Goal: Transaction & Acquisition: Purchase product/service

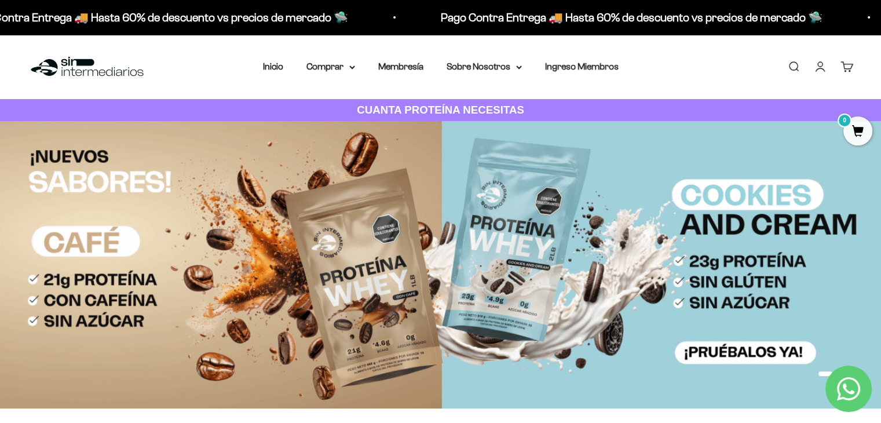
click at [820, 66] on link "Iniciar sesión" at bounding box center [820, 66] width 13 height 13
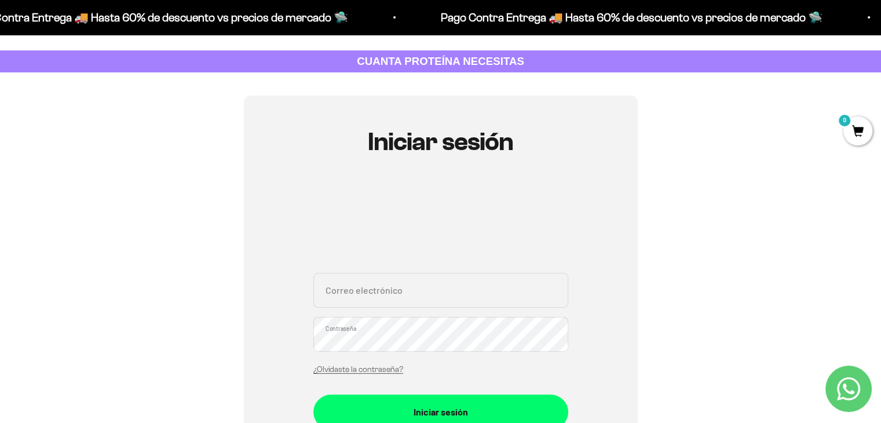
scroll to position [174, 0]
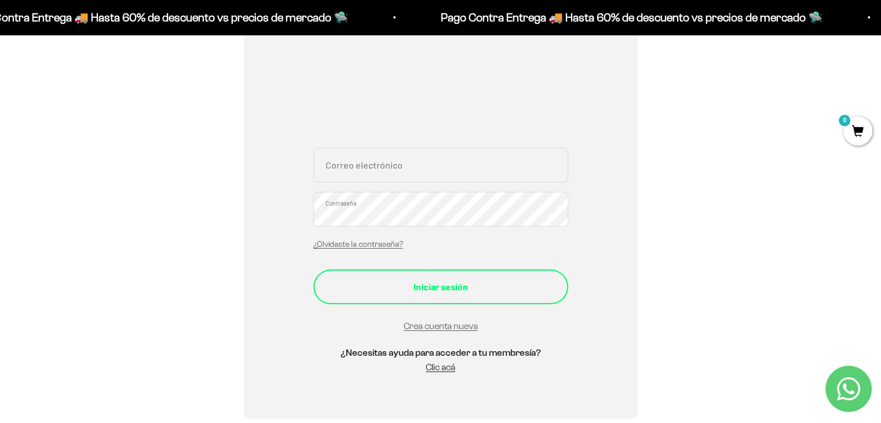
type input "rdelgadopasaje@gmail.com"
click at [415, 290] on div "Iniciar sesión" at bounding box center [441, 286] width 209 height 15
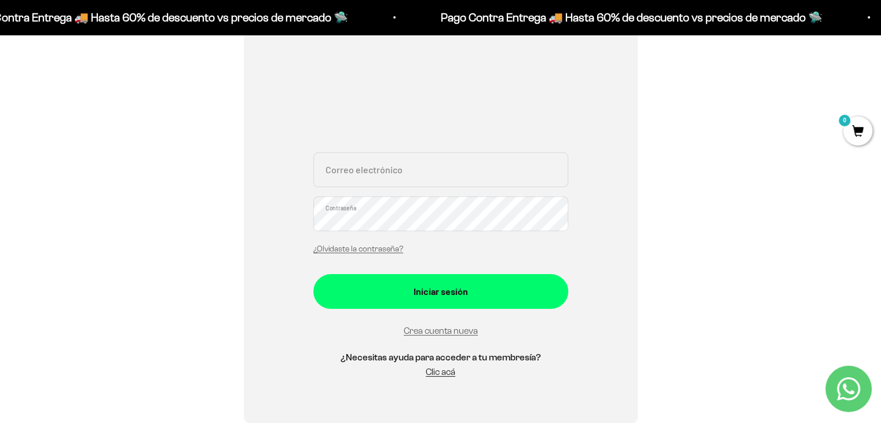
scroll to position [174, 0]
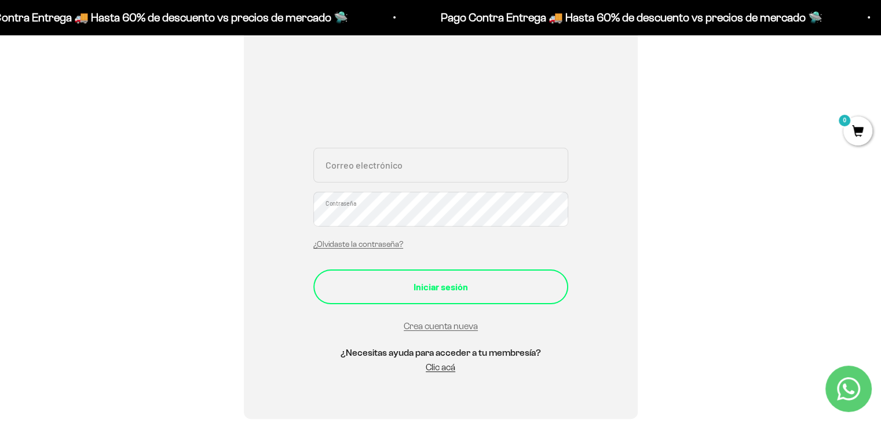
type input "[EMAIL_ADDRESS][DOMAIN_NAME]"
click at [410, 276] on button "Iniciar sesión" at bounding box center [440, 286] width 255 height 35
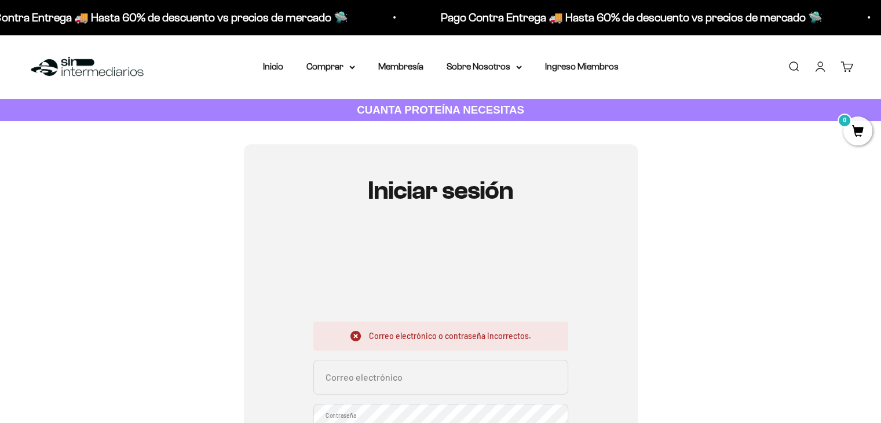
scroll to position [232, 0]
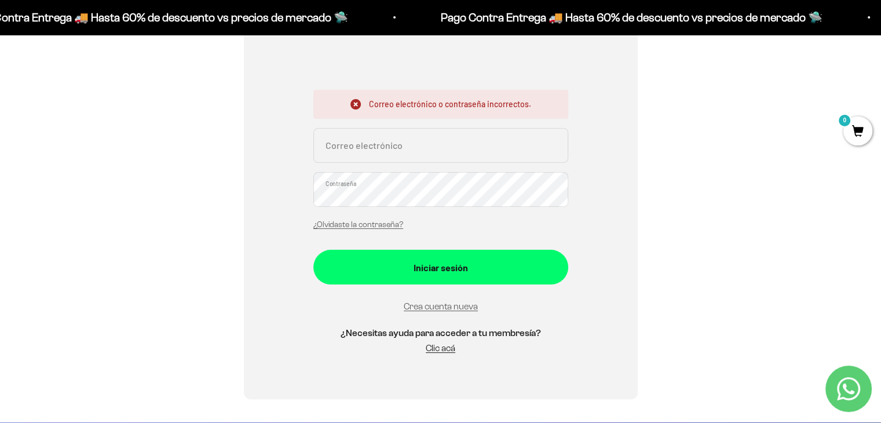
type input "[EMAIL_ADDRESS][DOMAIN_NAME]"
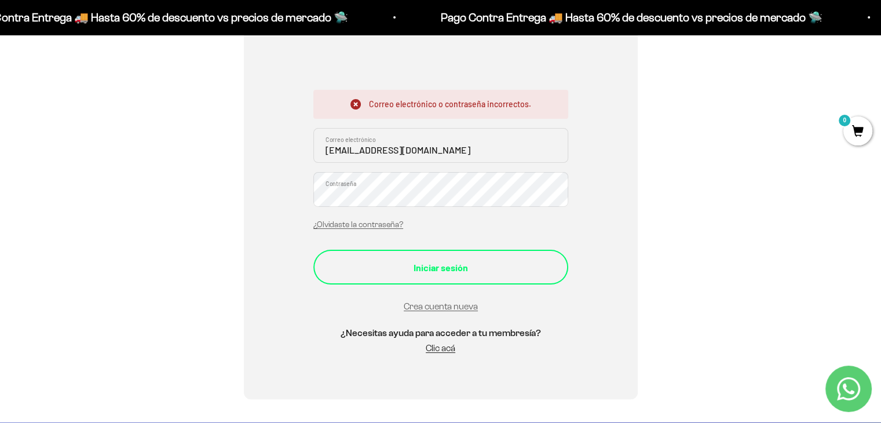
click at [331, 270] on button "Iniciar sesión" at bounding box center [440, 267] width 255 height 35
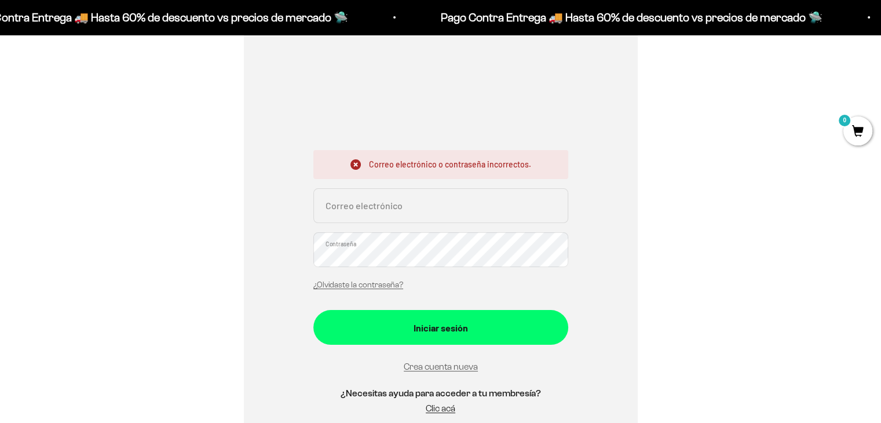
scroll to position [174, 0]
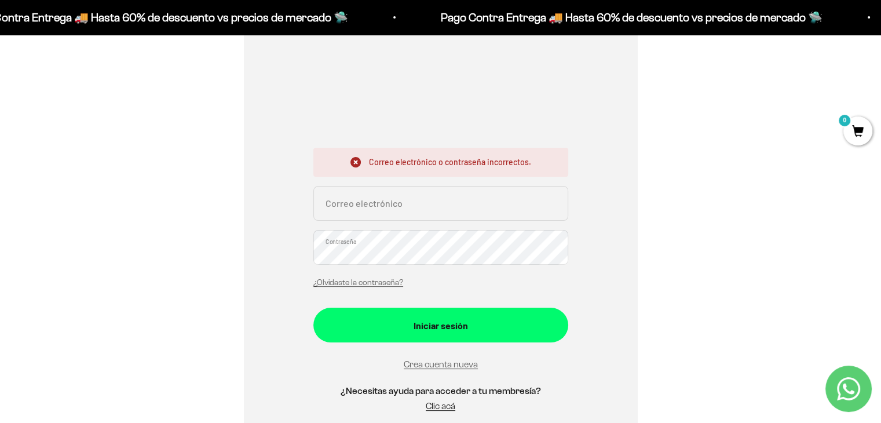
type input "rdelgadopasaje@gmail.com"
click at [355, 162] on icon at bounding box center [355, 162] width 10 height 10
click at [357, 160] on icon at bounding box center [355, 162] width 10 height 10
click at [370, 283] on link "¿Olvidaste la contraseña?" at bounding box center [358, 282] width 90 height 9
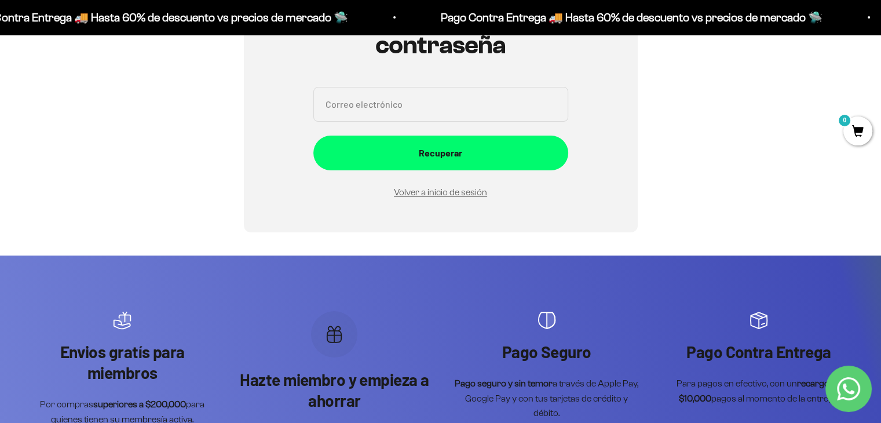
scroll to position [116, 0]
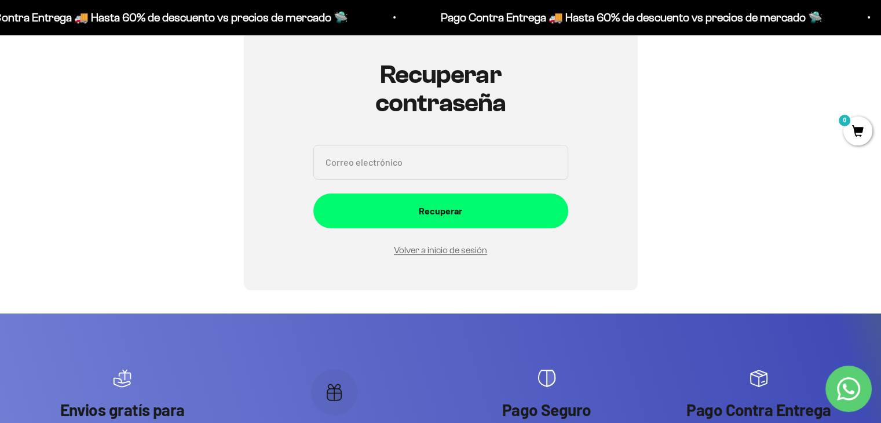
click at [373, 162] on input "Correo electrónico" at bounding box center [440, 162] width 255 height 35
type input "[EMAIL_ADDRESS][DOMAIN_NAME]"
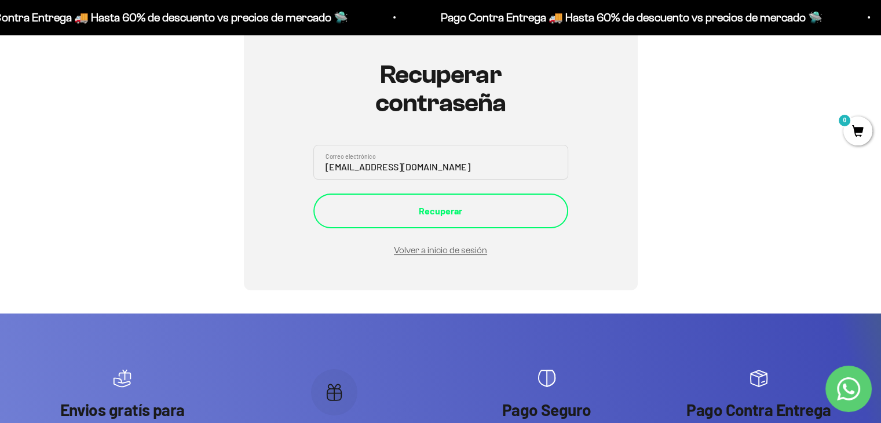
click at [445, 218] on div "Recuperar" at bounding box center [441, 210] width 209 height 15
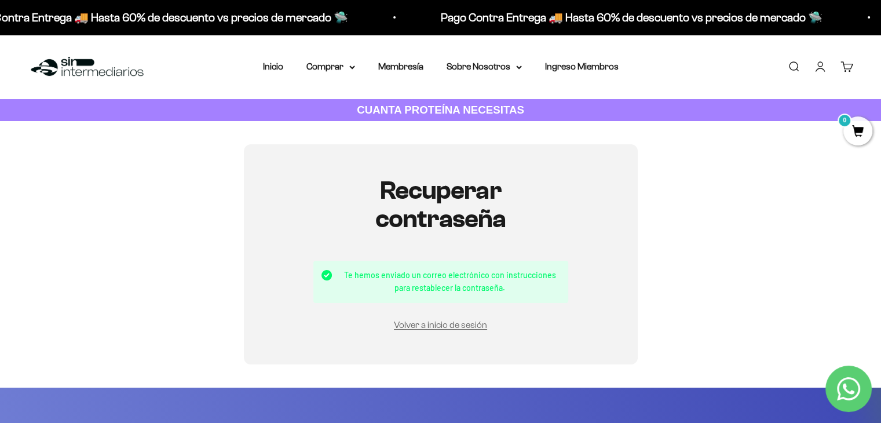
click at [817, 68] on link "Iniciar sesión" at bounding box center [820, 66] width 13 height 13
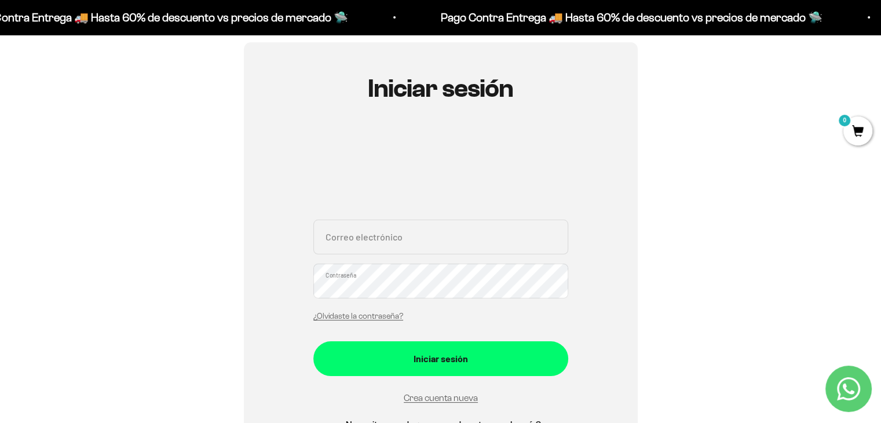
scroll to position [174, 0]
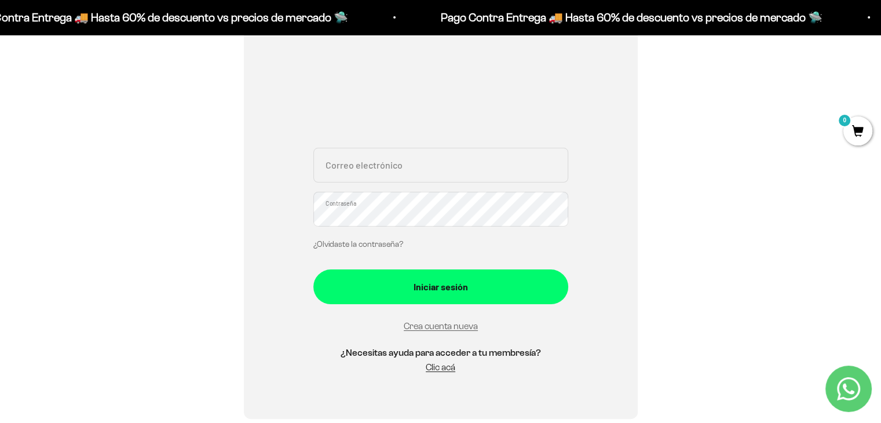
type input "[EMAIL_ADDRESS][DOMAIN_NAME]"
click at [240, 206] on div "Iniciar sesión [EMAIL_ADDRESS][DOMAIN_NAME] Correo electrónico Contraseña ¿Olvi…" at bounding box center [440, 194] width 825 height 448
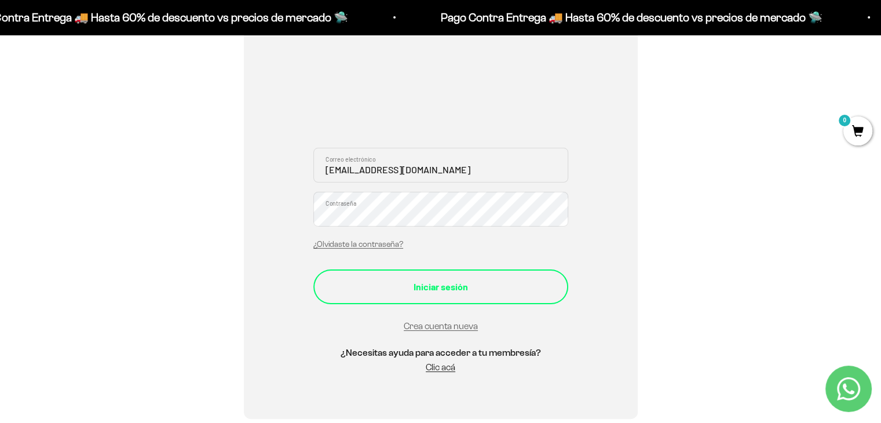
click at [346, 297] on button "Iniciar sesión" at bounding box center [440, 286] width 255 height 35
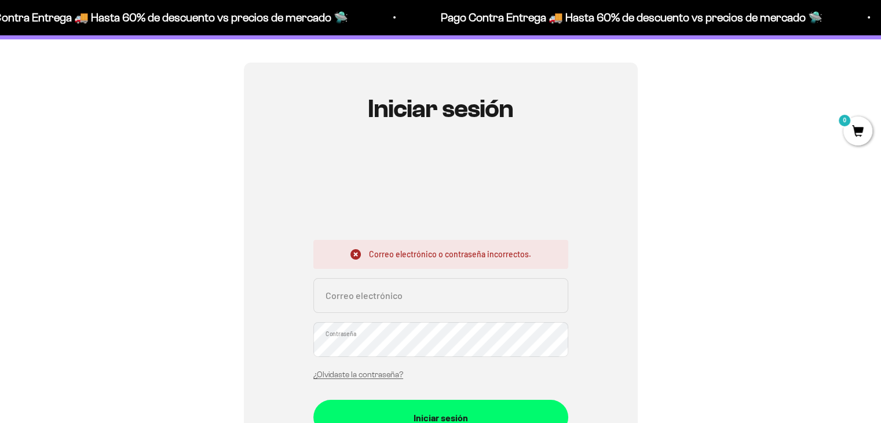
scroll to position [290, 0]
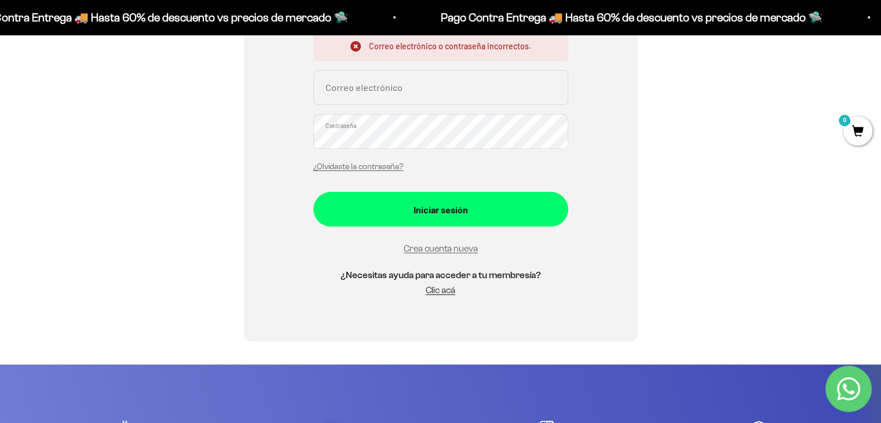
type input "[EMAIL_ADDRESS][DOMAIN_NAME]"
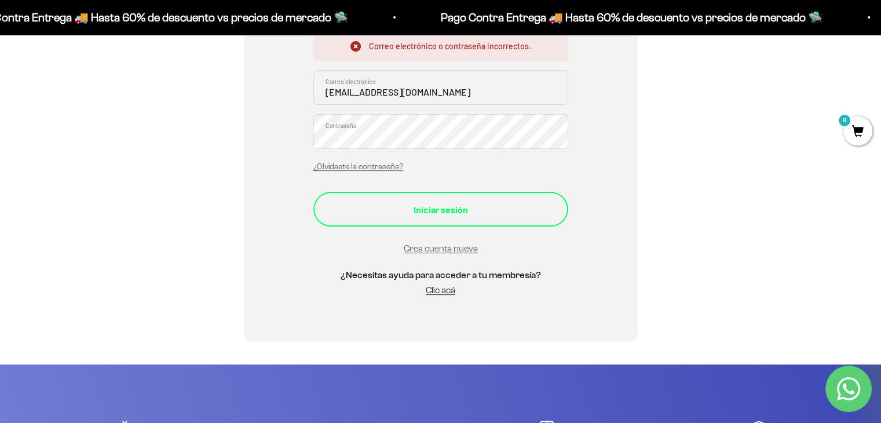
click at [408, 212] on div "Iniciar sesión" at bounding box center [441, 209] width 209 height 15
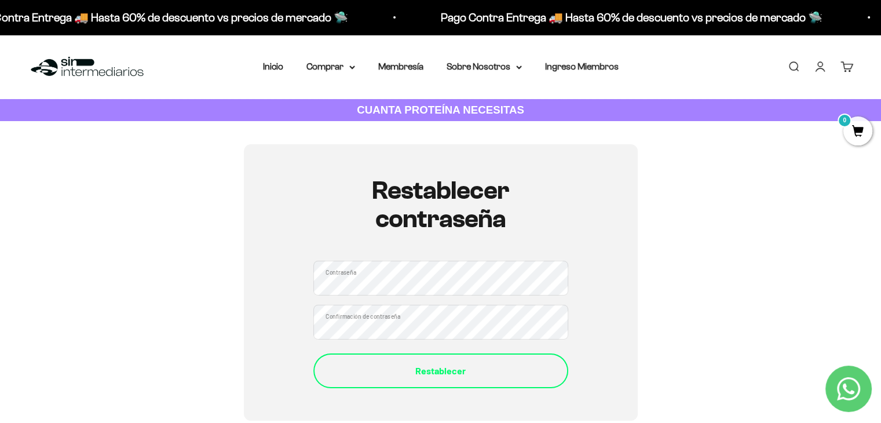
click at [347, 364] on div "Restablecer" at bounding box center [441, 370] width 209 height 15
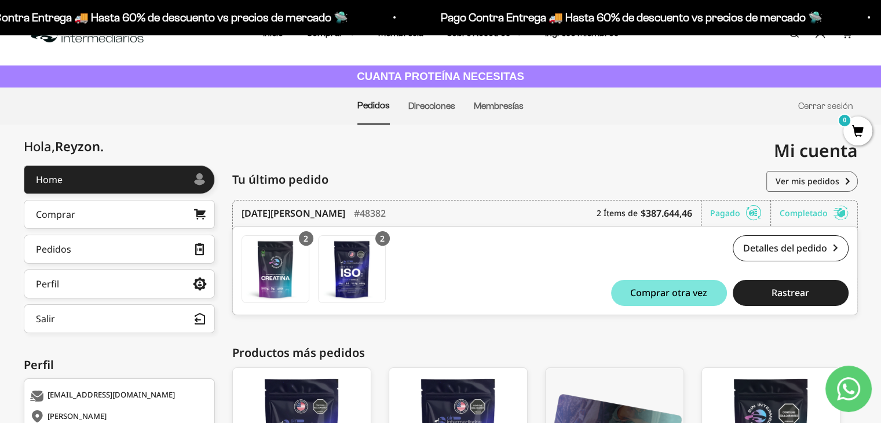
scroll to position [207, 0]
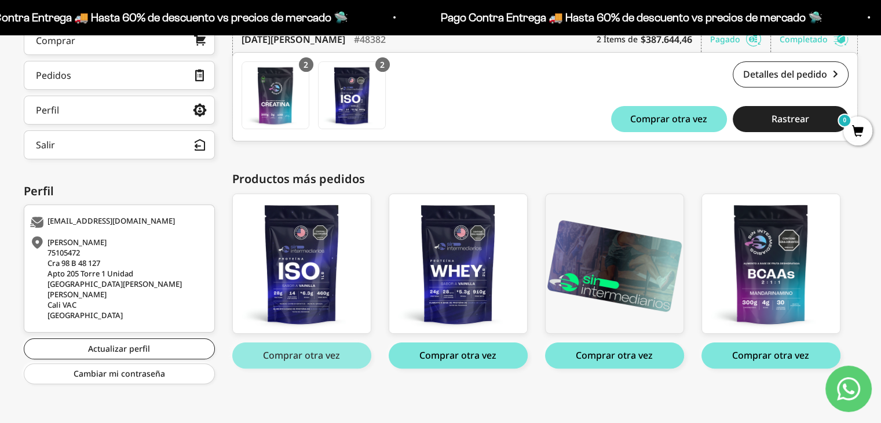
click at [316, 349] on button "Comprar otra vez" at bounding box center [301, 355] width 139 height 26
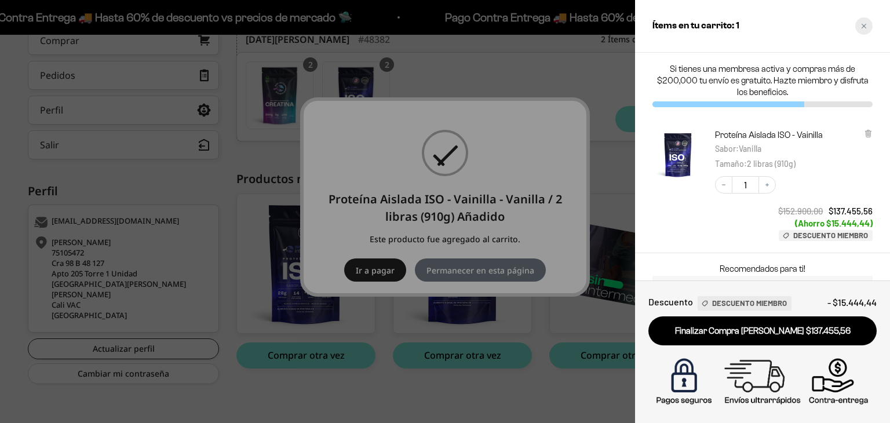
click at [862, 27] on icon "Close cart" at bounding box center [864, 26] width 6 height 6
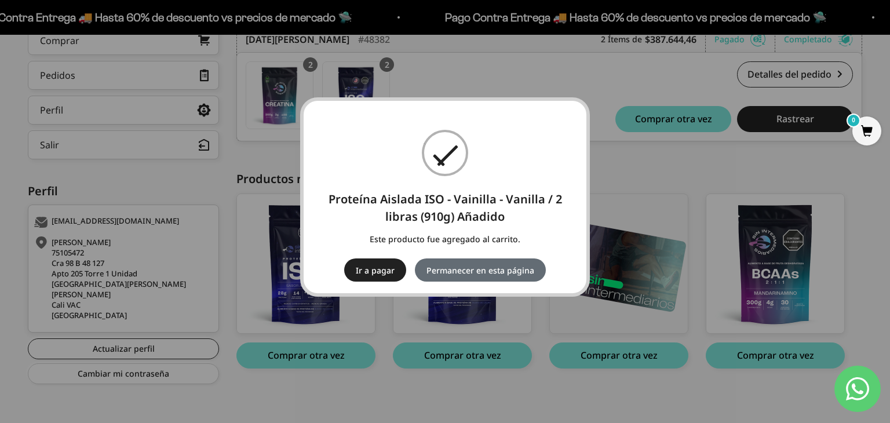
click at [491, 272] on button "Permanecer en esta página" at bounding box center [480, 269] width 131 height 23
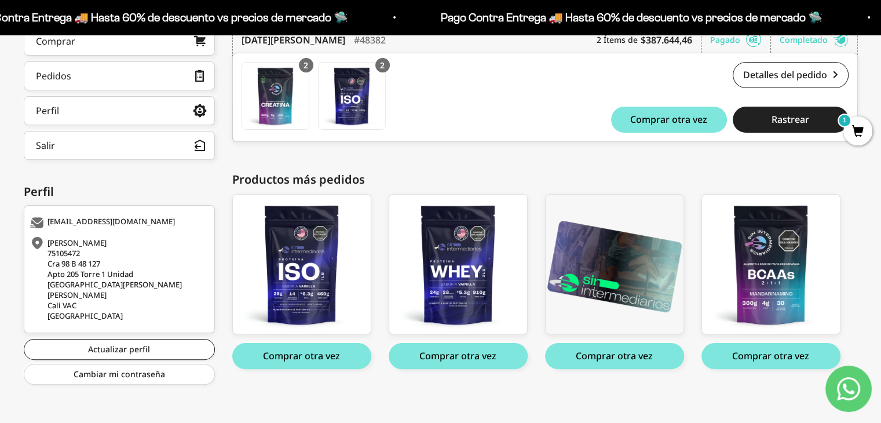
scroll to position [207, 0]
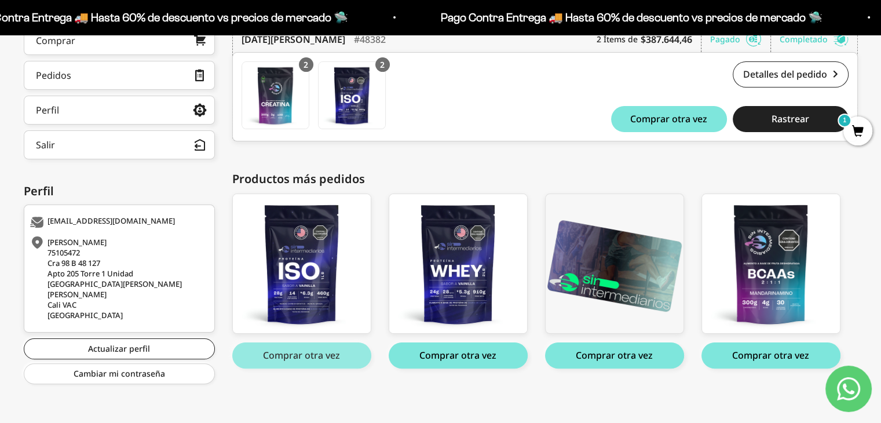
click at [298, 355] on button "Comprar otra vez" at bounding box center [301, 355] width 139 height 26
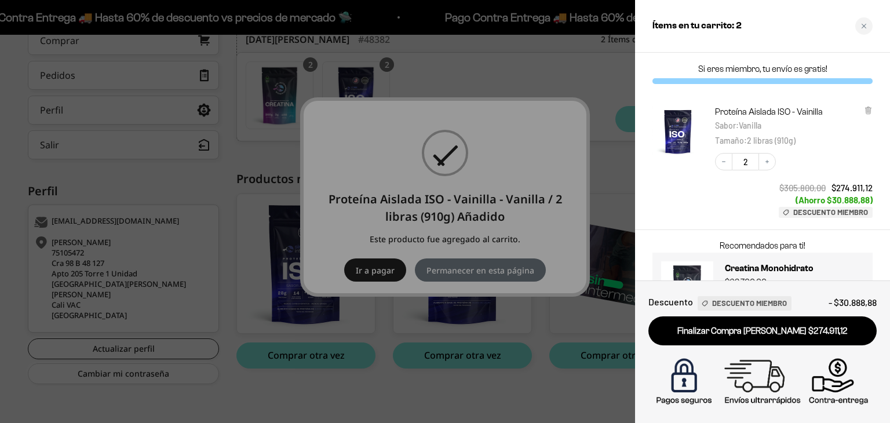
click at [487, 268] on div at bounding box center [445, 211] width 890 height 423
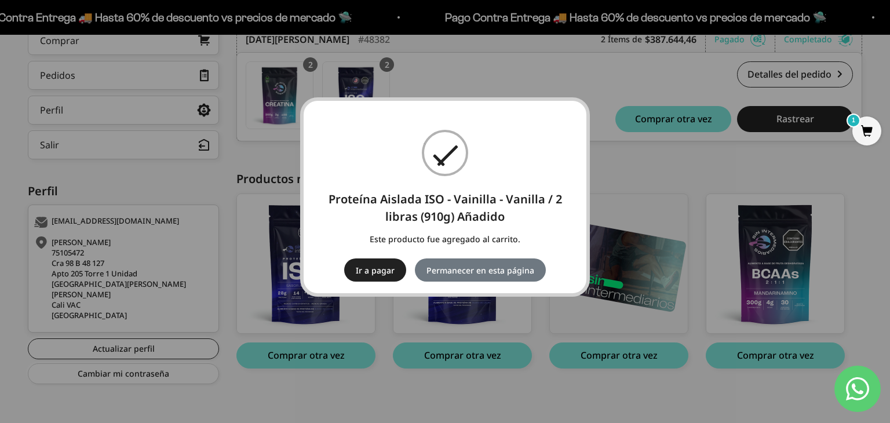
click at [730, 165] on div "× Proteína Aislada ISO - Vainilla - Vanilla / 2 libras (910g) Añadido Este prod…" at bounding box center [445, 211] width 890 height 423
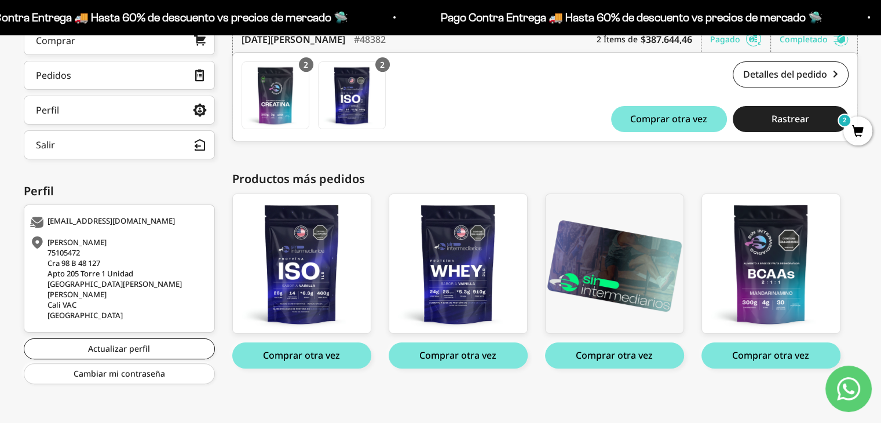
scroll to position [192, 0]
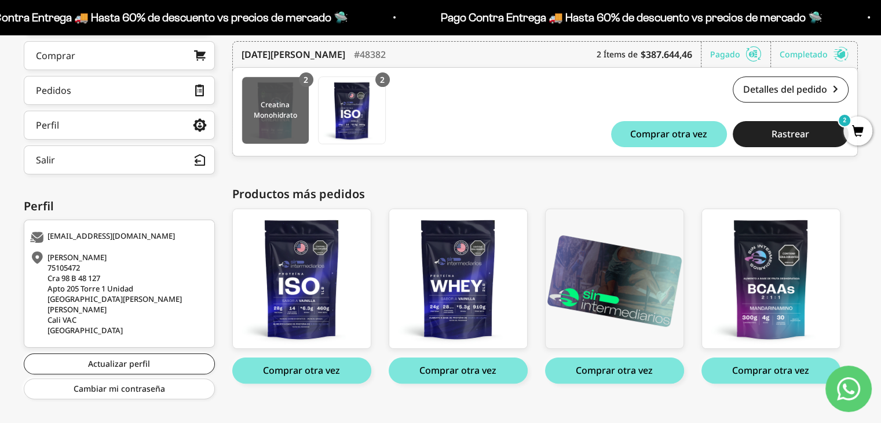
click at [273, 112] on img at bounding box center [275, 110] width 67 height 67
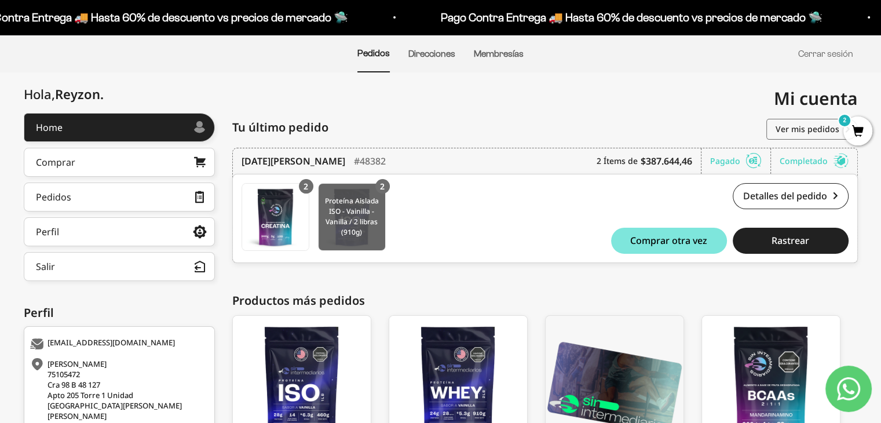
scroll to position [0, 0]
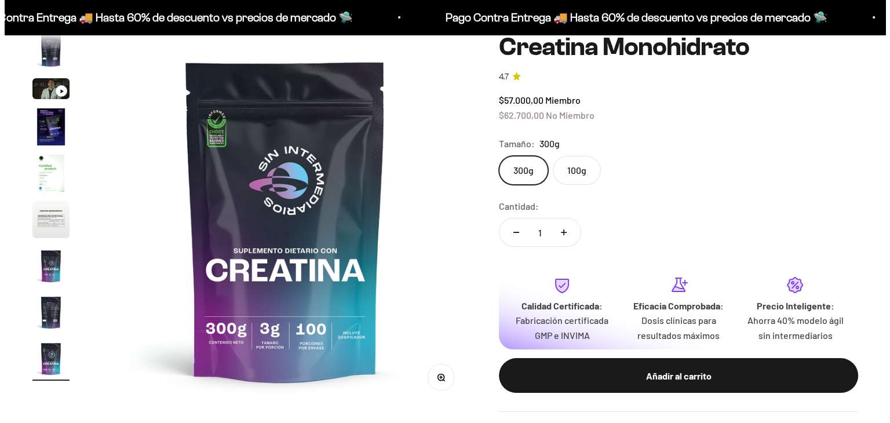
scroll to position [0, 3101]
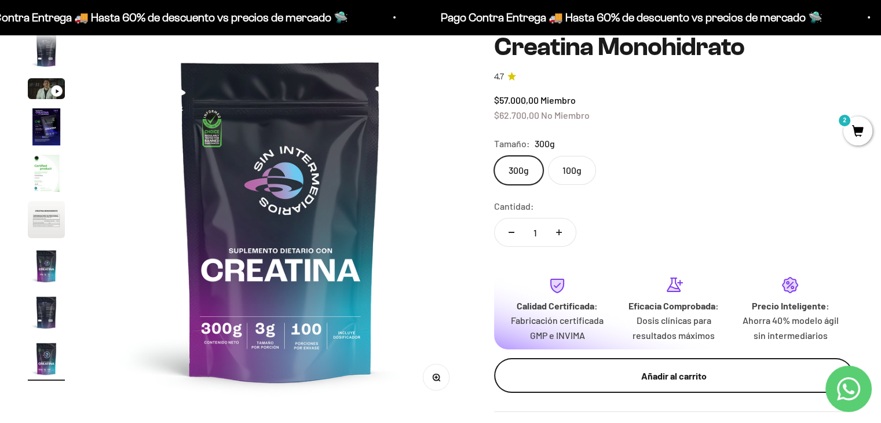
click at [572, 384] on button "Añadir al carrito" at bounding box center [673, 375] width 359 height 35
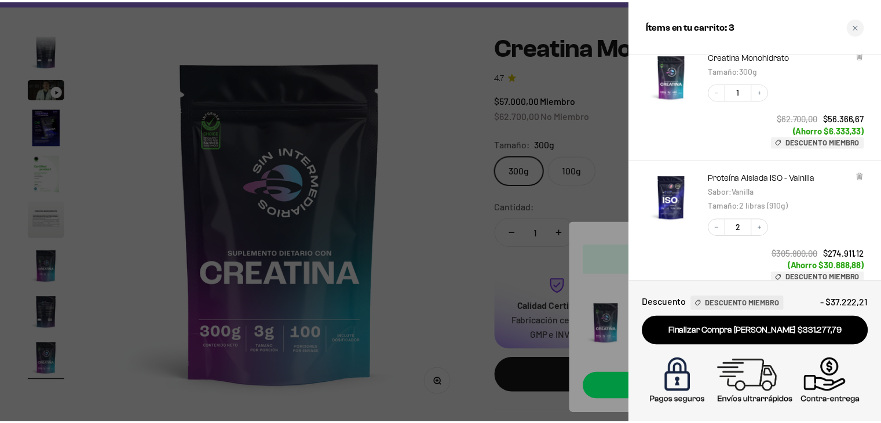
scroll to position [0, 0]
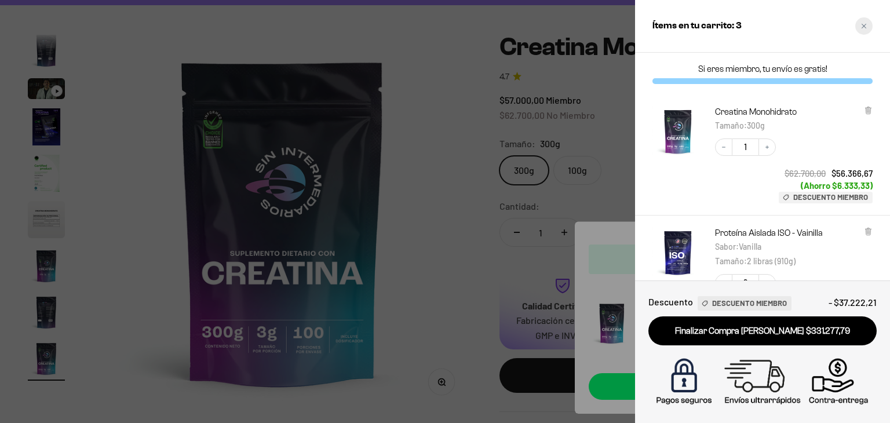
click at [865, 23] on icon "Close cart" at bounding box center [864, 26] width 6 height 6
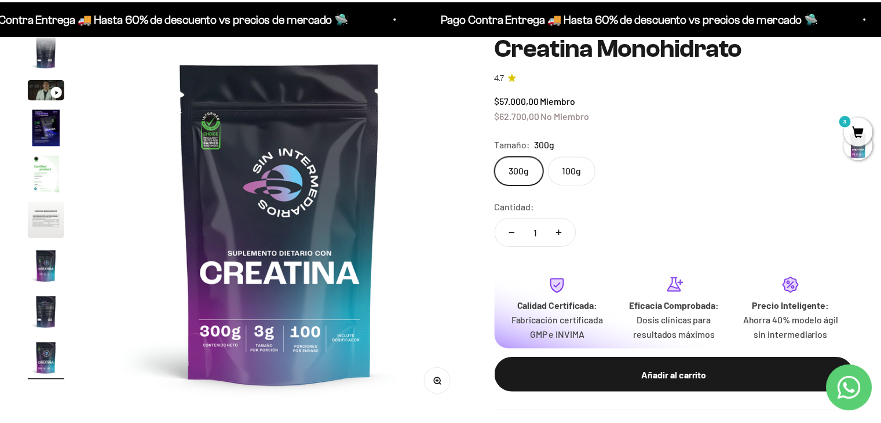
scroll to position [0, 3101]
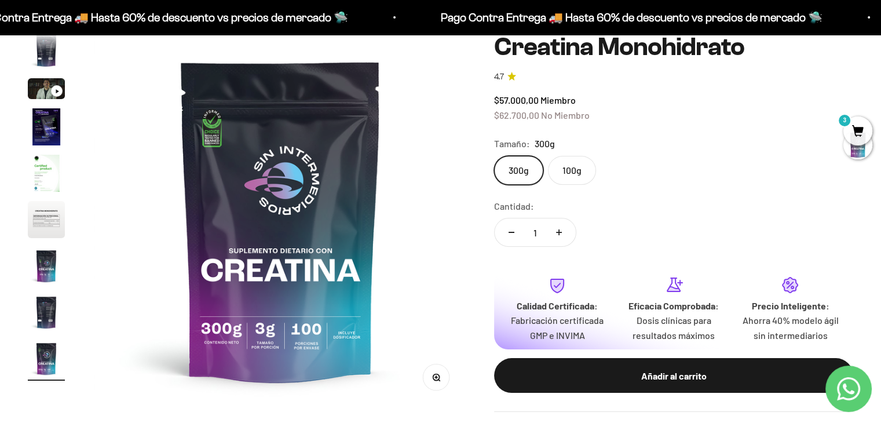
click at [853, 130] on span "3" at bounding box center [857, 130] width 29 height 29
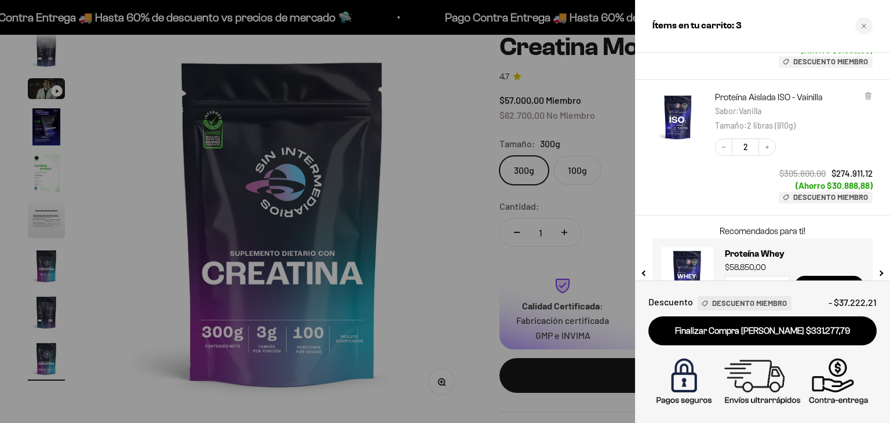
scroll to position [171, 0]
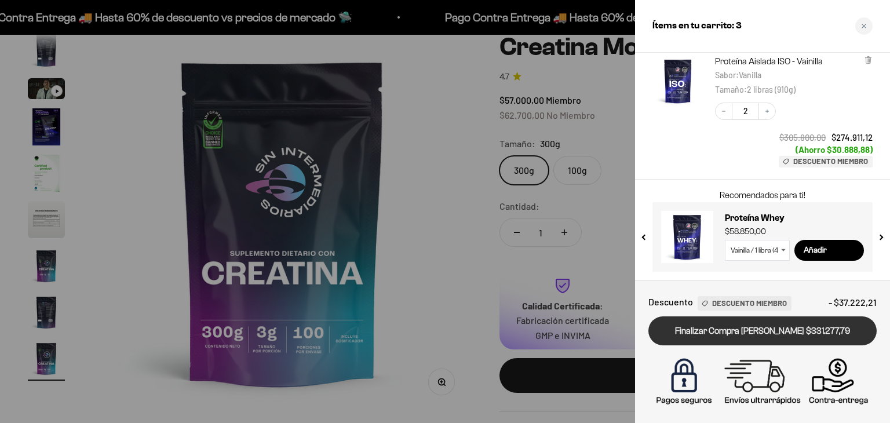
click at [703, 327] on link "Finalizar Compra Segura $331.277,79" at bounding box center [762, 331] width 228 height 30
